Goal: Information Seeking & Learning: Find specific fact

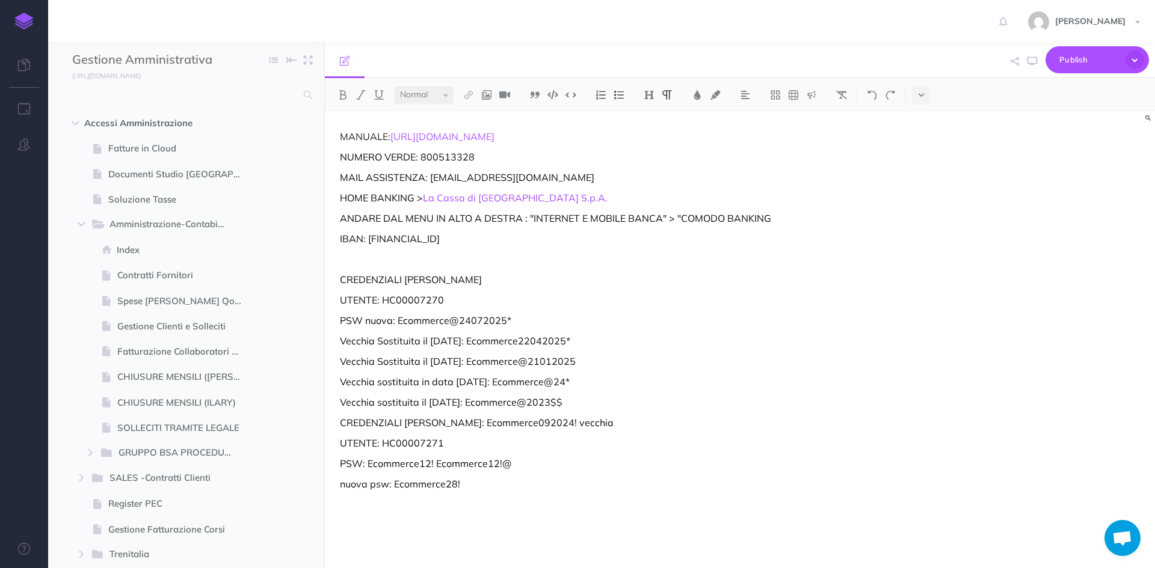
select select "null"
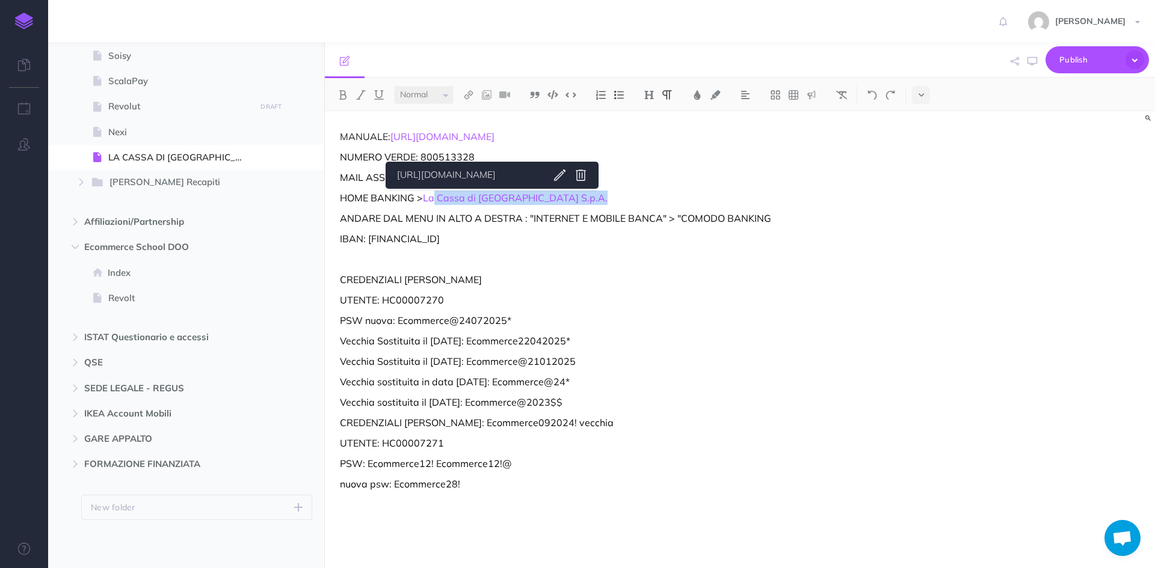
drag, startPoint x: 555, startPoint y: 197, endPoint x: 510, endPoint y: 216, distance: 48.8
click at [439, 198] on p "HOME BANKING > La Cassa di [GEOGRAPHIC_DATA] S.p.A." at bounding box center [615, 198] width 551 height 14
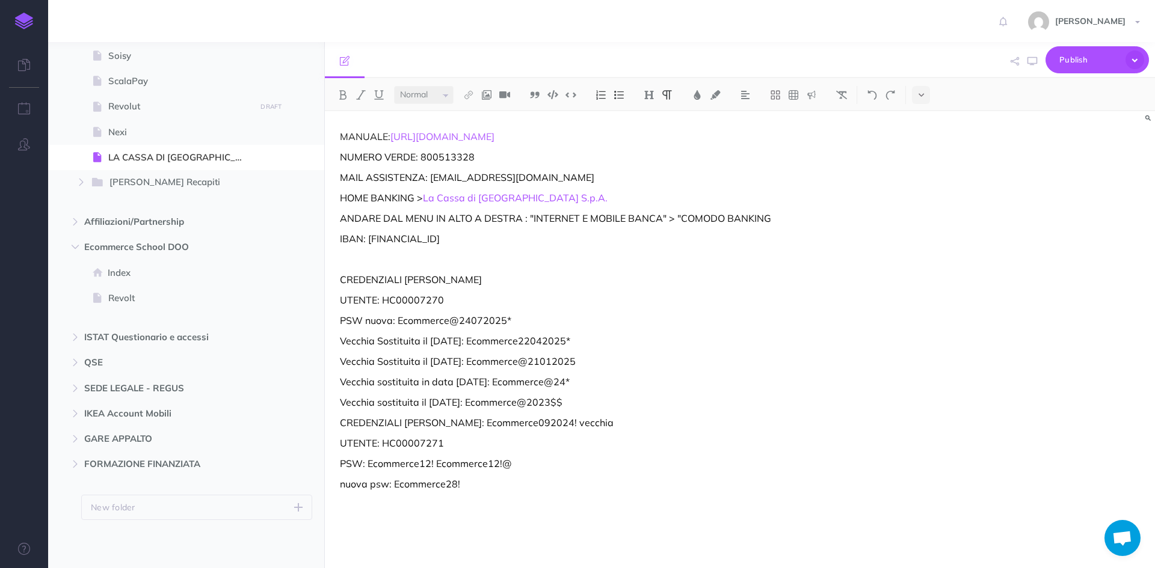
drag, startPoint x: 632, startPoint y: 269, endPoint x: 529, endPoint y: 279, distance: 102.7
click at [630, 269] on div "MANUALE: [URL][DOMAIN_NAME] NUMERO VERDE: 800513328 MAIL ASSISTENZA: [EMAIL_ADD…" at bounding box center [615, 333] width 581 height 445
drag, startPoint x: 416, startPoint y: 303, endPoint x: 382, endPoint y: 306, distance: 33.8
click at [380, 306] on p "UTENTE: HC00007270" at bounding box center [615, 300] width 551 height 14
click at [504, 297] on p "UTENTE: HC00007270" at bounding box center [615, 300] width 551 height 14
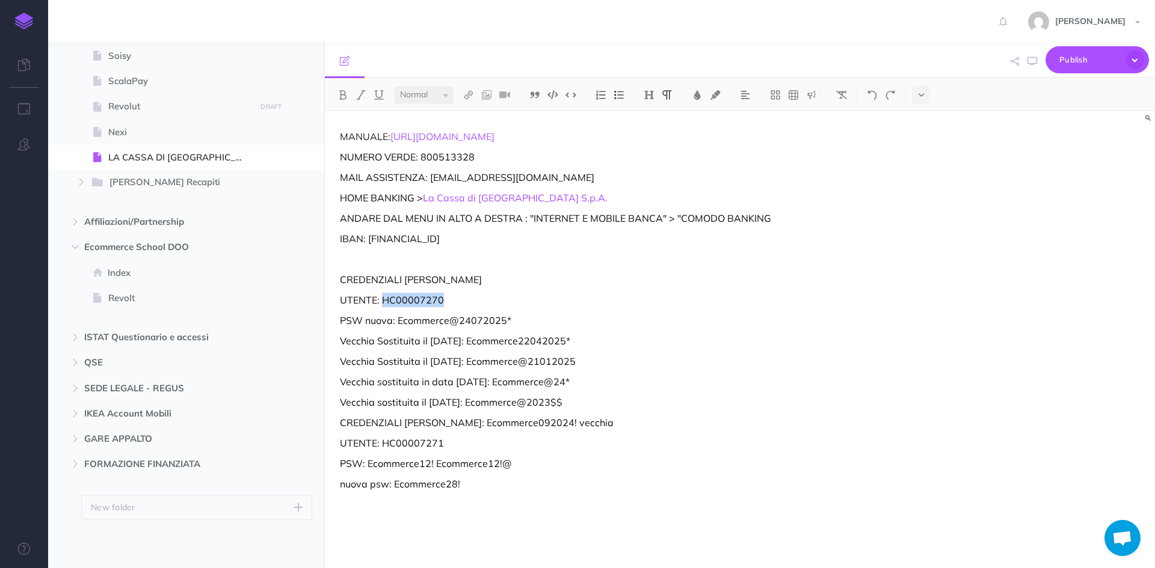
drag, startPoint x: 454, startPoint y: 300, endPoint x: 384, endPoint y: 302, distance: 69.8
click at [384, 302] on p "UTENTE: HC00007270" at bounding box center [615, 300] width 551 height 14
copy p "HC00007270"
drag, startPoint x: 510, startPoint y: 321, endPoint x: 400, endPoint y: 324, distance: 109.5
click at [400, 324] on p "PSW nuova: Ecommerce@24072025*" at bounding box center [615, 320] width 551 height 14
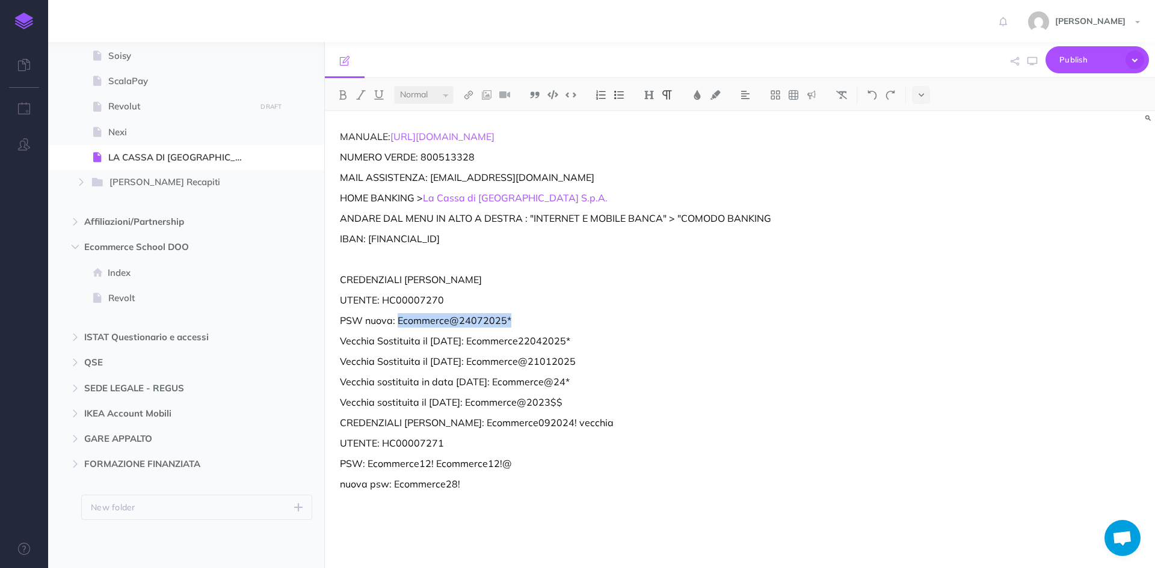
copy p "Ecommerce@24072025*"
